Goal: Communication & Community: Connect with others

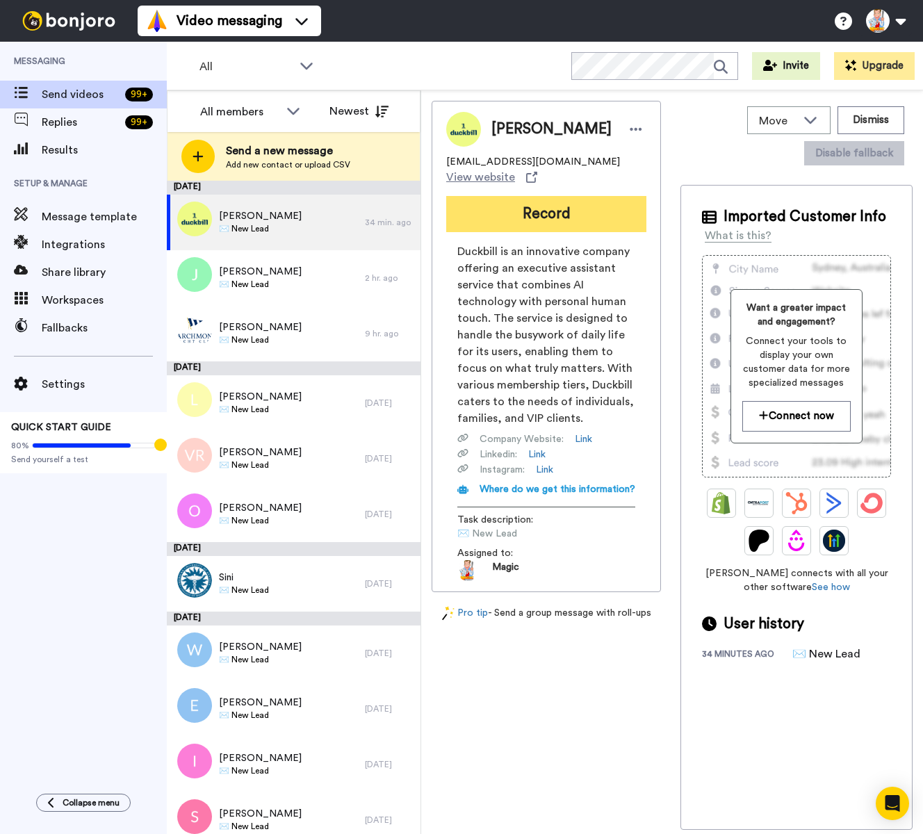
click at [501, 218] on button "Record" at bounding box center [546, 214] width 200 height 36
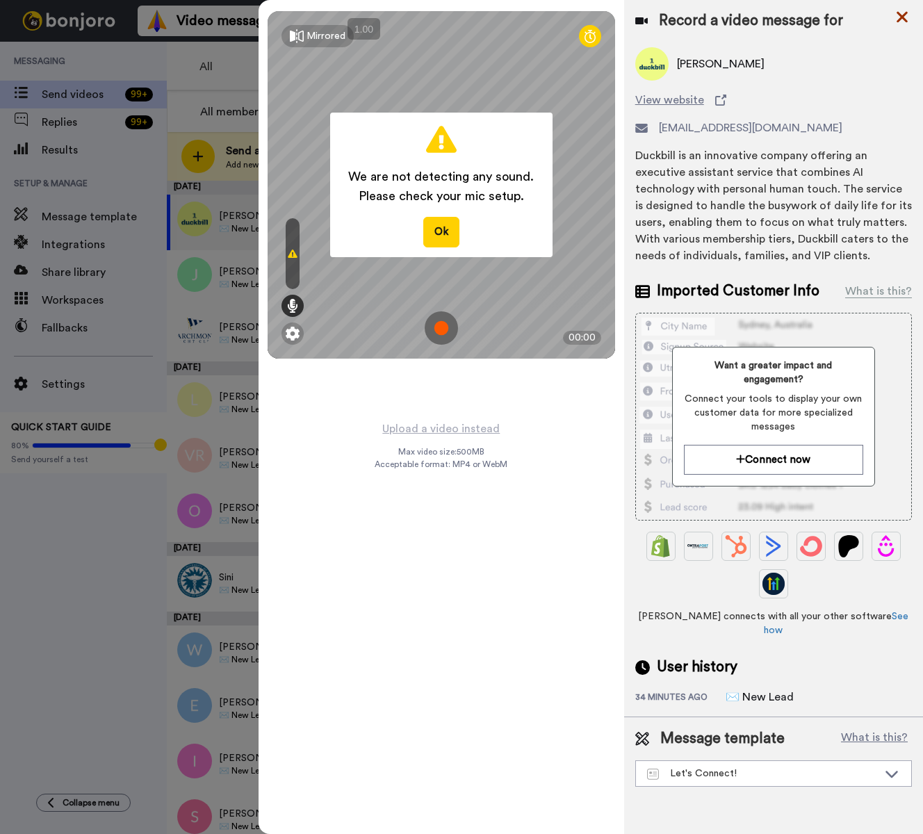
click at [904, 16] on icon at bounding box center [902, 16] width 14 height 17
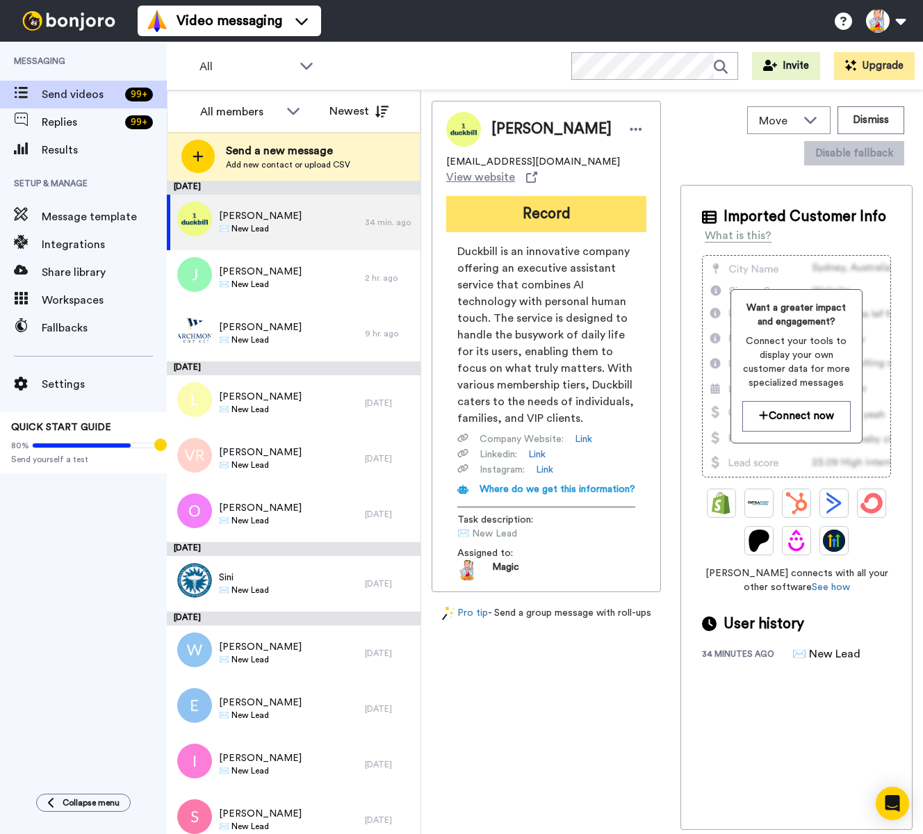
click at [543, 220] on button "Record" at bounding box center [546, 214] width 200 height 36
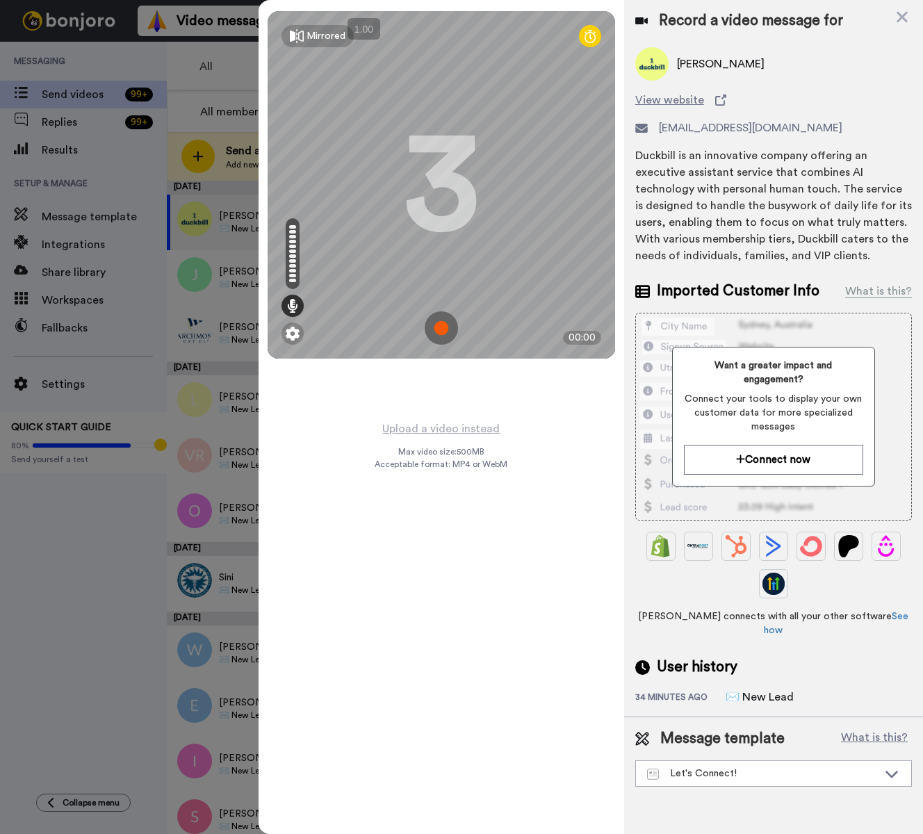
click at [441, 328] on img at bounding box center [441, 327] width 33 height 33
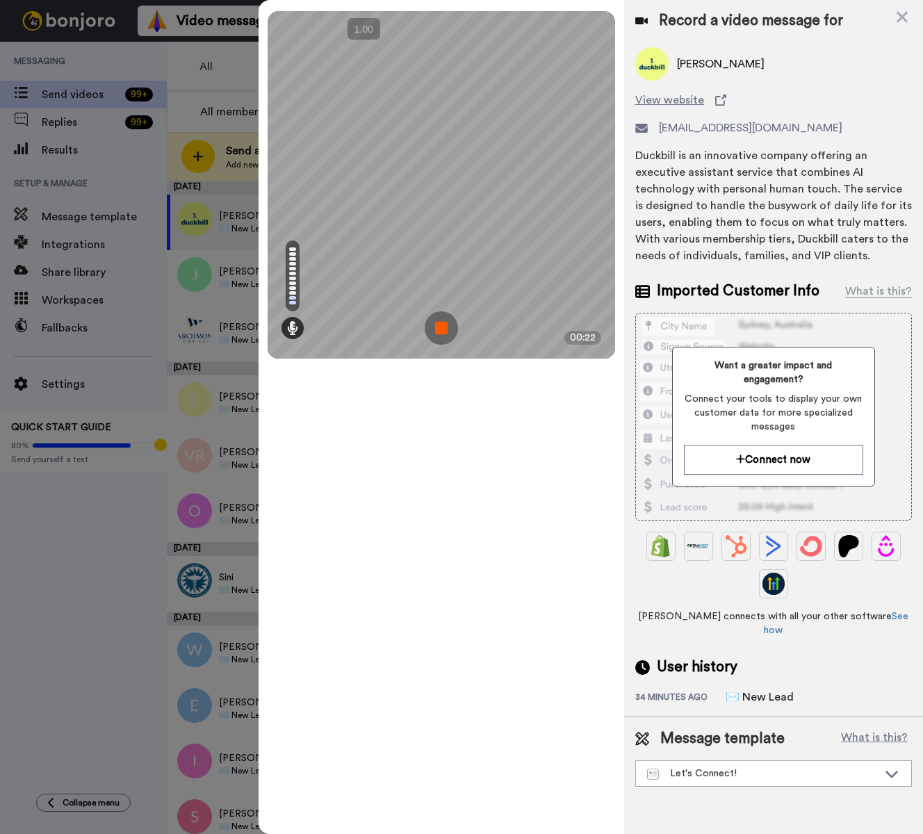
click at [441, 328] on img at bounding box center [441, 327] width 33 height 33
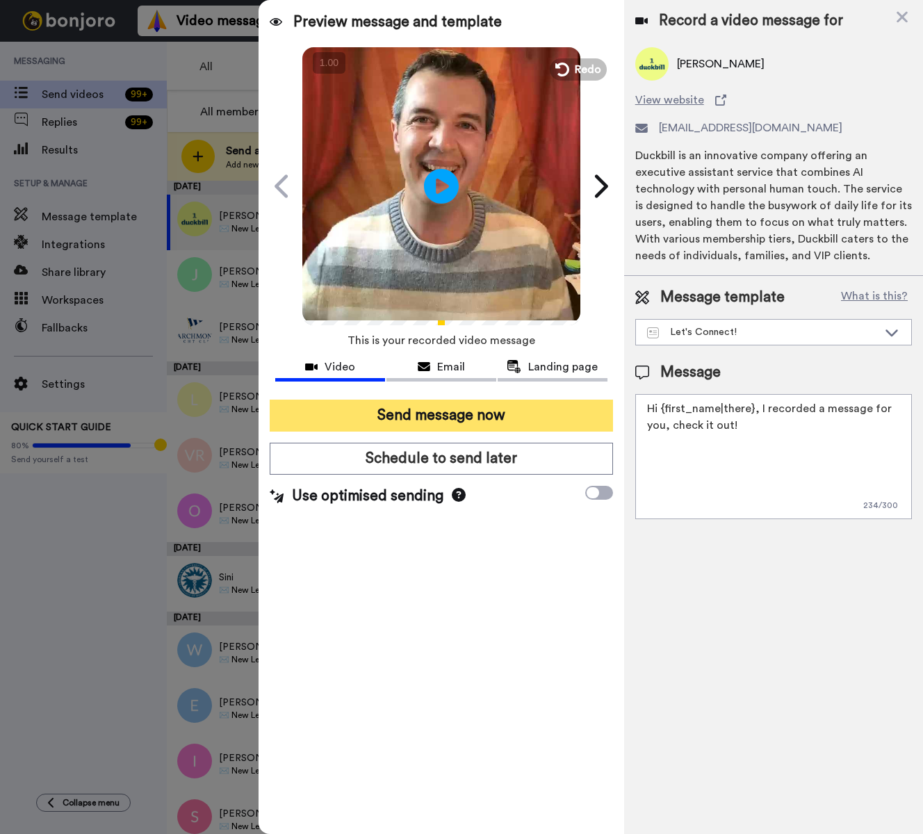
click at [513, 419] on button "Send message now" at bounding box center [441, 416] width 343 height 32
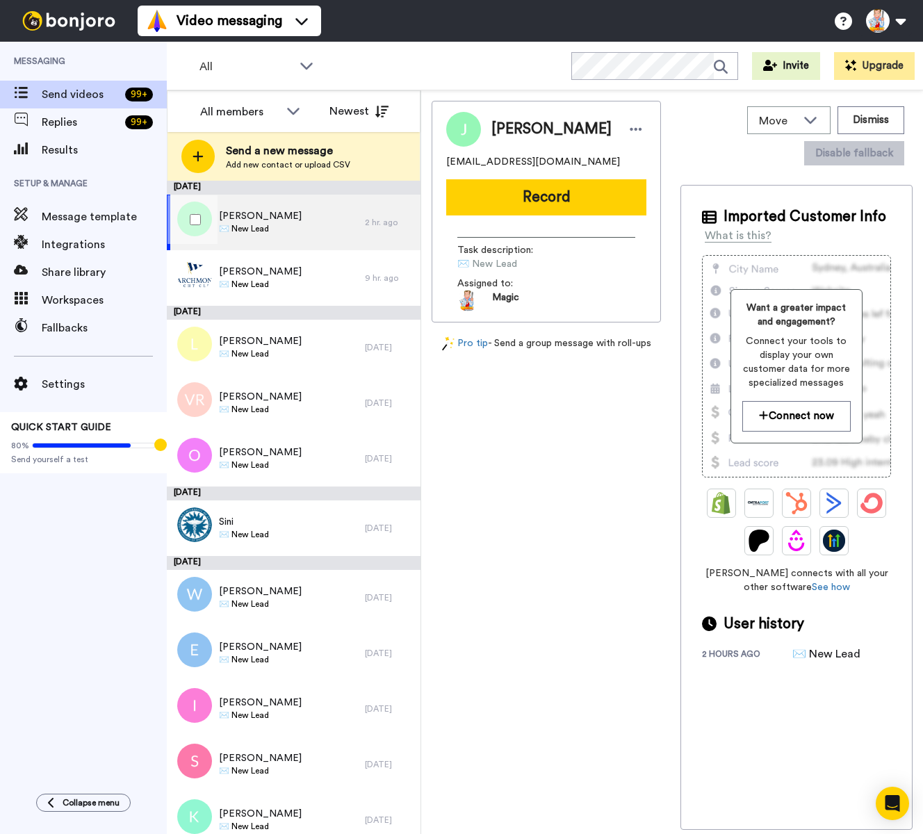
click at [314, 214] on div "Jenn McManus ✉️ New Lead" at bounding box center [266, 223] width 198 height 56
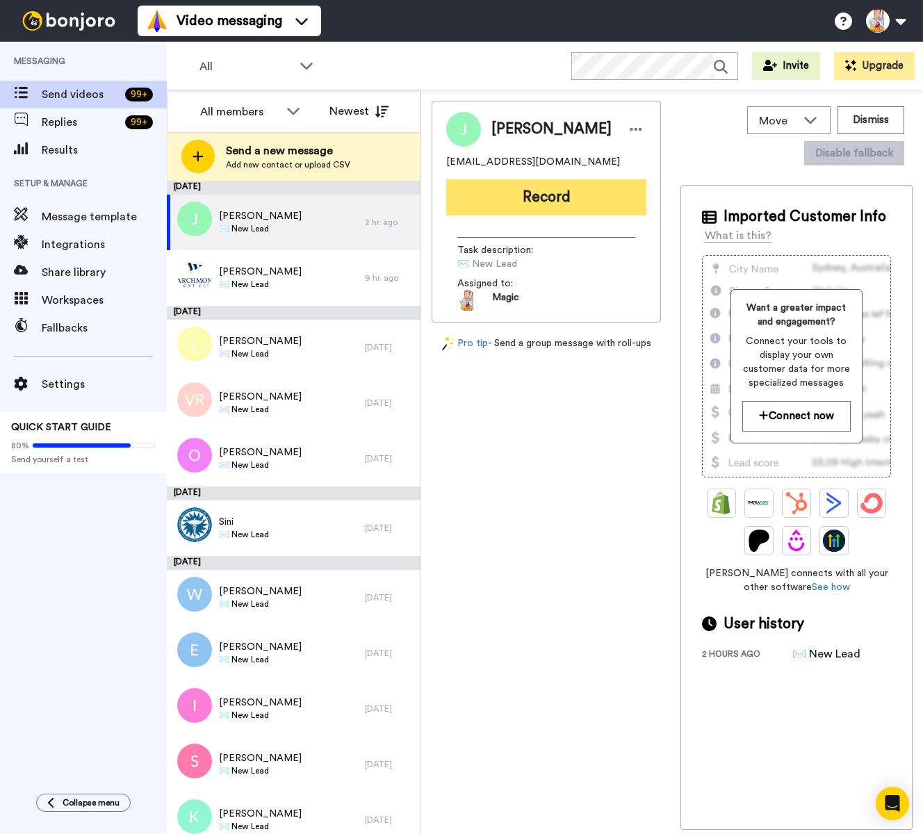
click at [533, 195] on button "Record" at bounding box center [546, 197] width 200 height 36
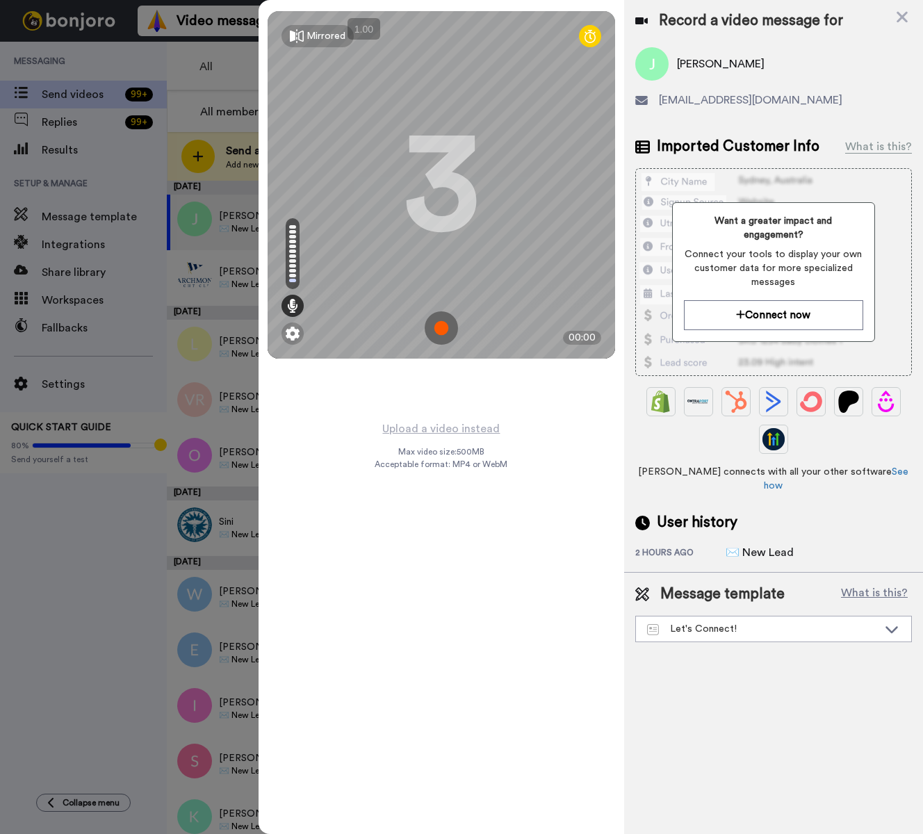
click at [441, 328] on img at bounding box center [441, 327] width 33 height 33
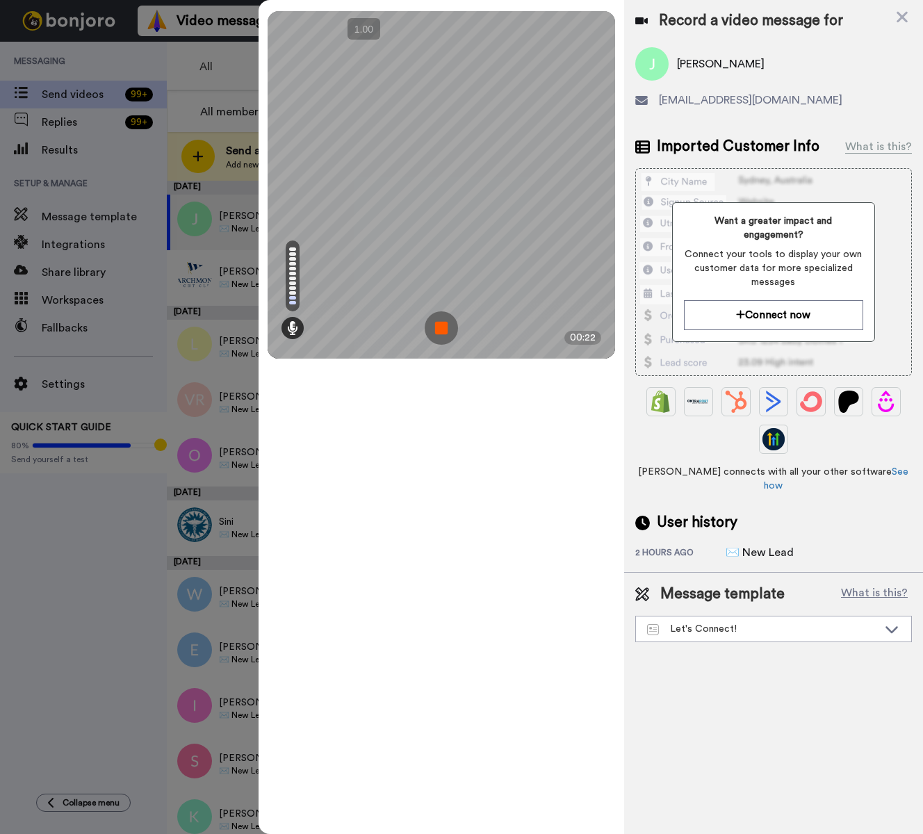
click at [441, 328] on img at bounding box center [441, 327] width 33 height 33
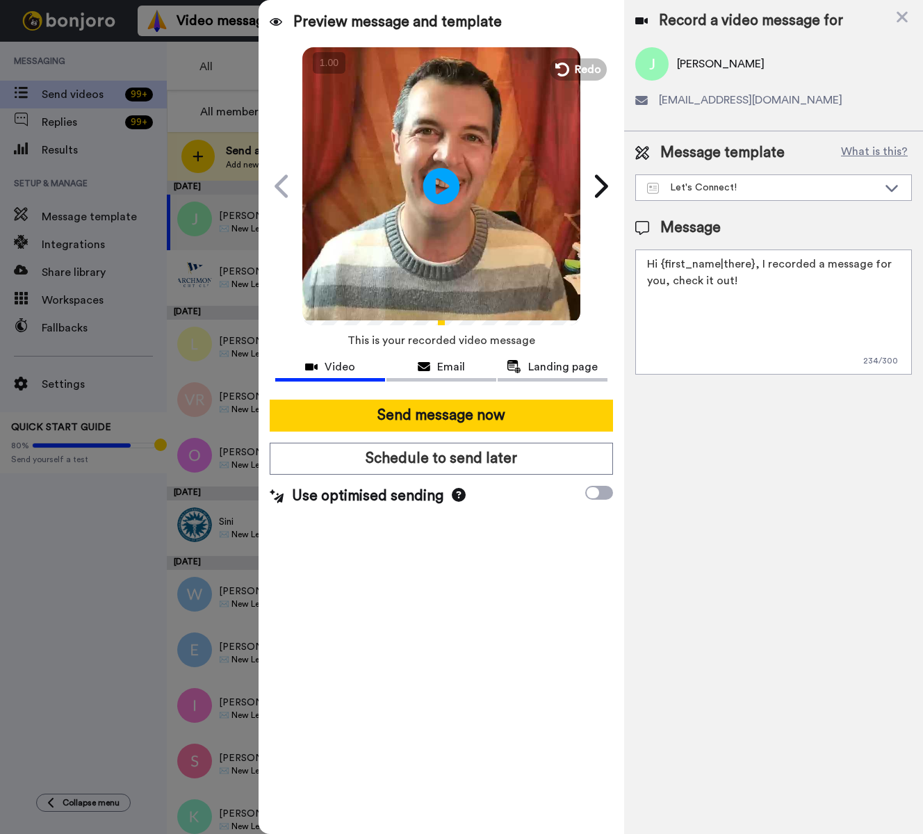
click at [441, 188] on icon "Play/Pause" at bounding box center [441, 186] width 37 height 66
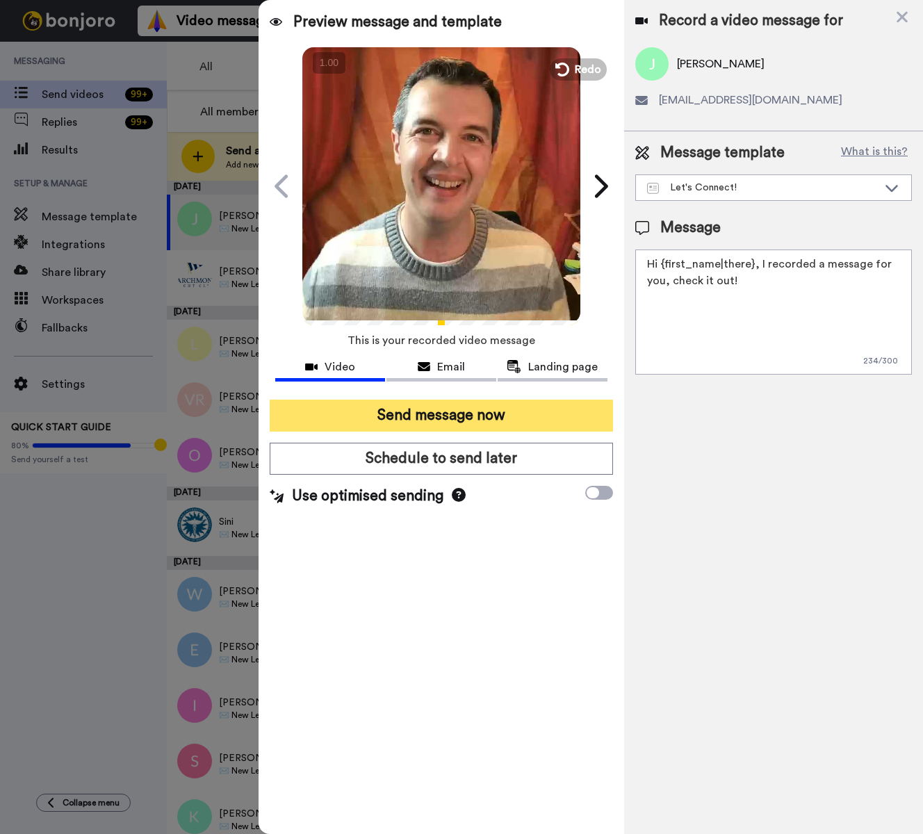
click at [497, 423] on button "Send message now" at bounding box center [441, 416] width 343 height 32
